Goal: Transaction & Acquisition: Purchase product/service

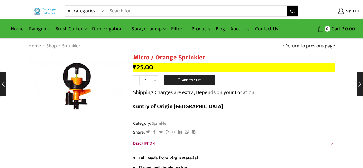
click at [81, 11] on select "All categories Accessories Air Release Valve Brush Cutter Domestic Use Drip Irr…" at bounding box center [88, 11] width 40 height 11
select select "accessories"
click at [68, 6] on select "All categories Accessories Air Release Valve Brush Cutter Domestic Use Drip Irr…" at bounding box center [88, 11] width 40 height 11
click at [291, 10] on icon "Search button" at bounding box center [292, 11] width 5 height 5
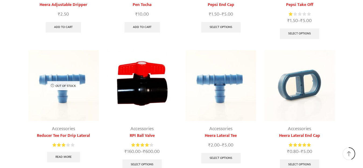
scroll to position [161, 0]
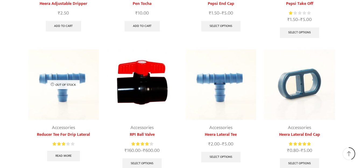
click at [222, 76] on img at bounding box center [221, 84] width 71 height 71
